Goal: Task Accomplishment & Management: Use online tool/utility

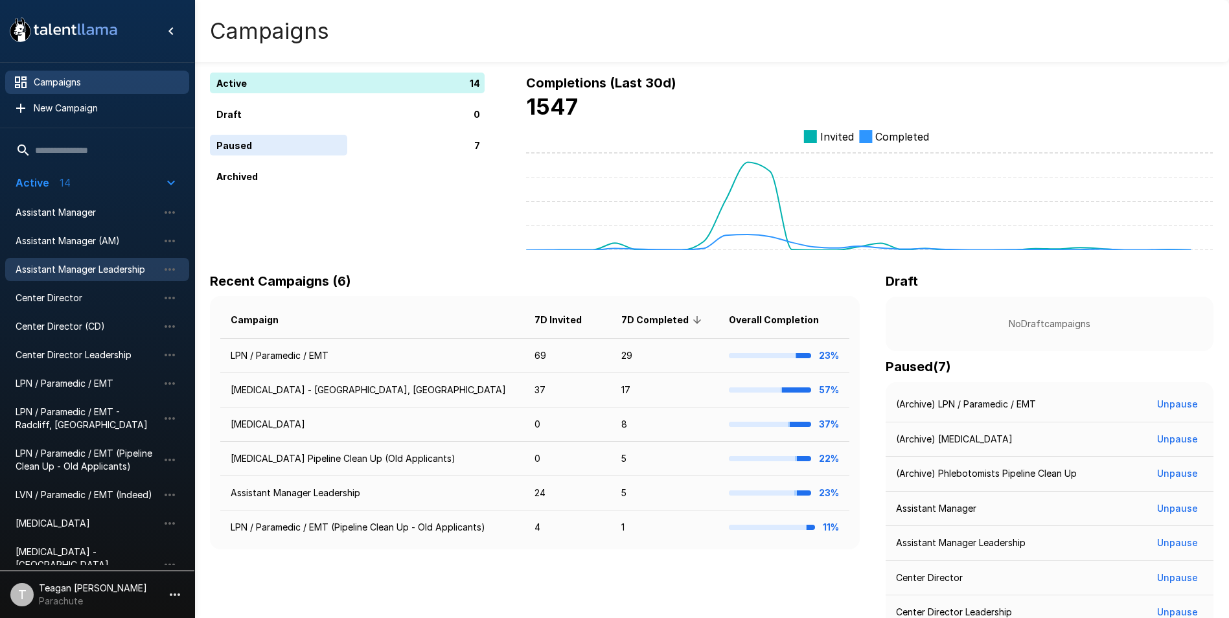
click at [83, 278] on div "Assistant Manager Leadership" at bounding box center [97, 269] width 184 height 23
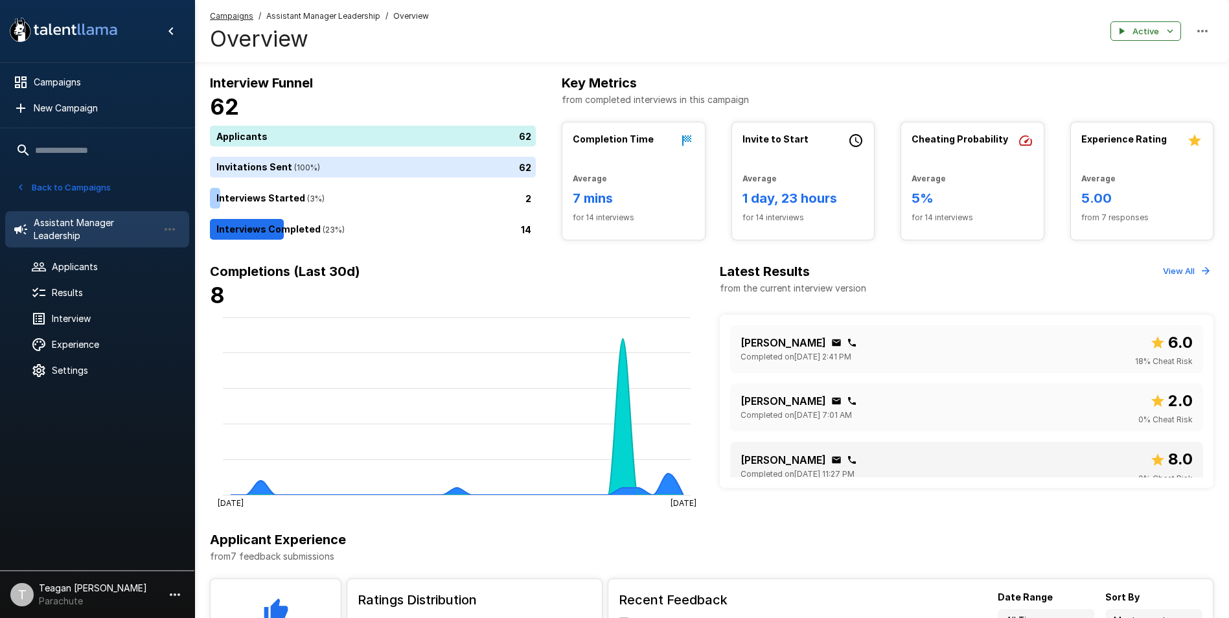
click at [935, 461] on div "[PERSON_NAME] Completed on [DATE] 11:27 PM 8.0 0 % Cheat Risk" at bounding box center [966, 466] width 453 height 38
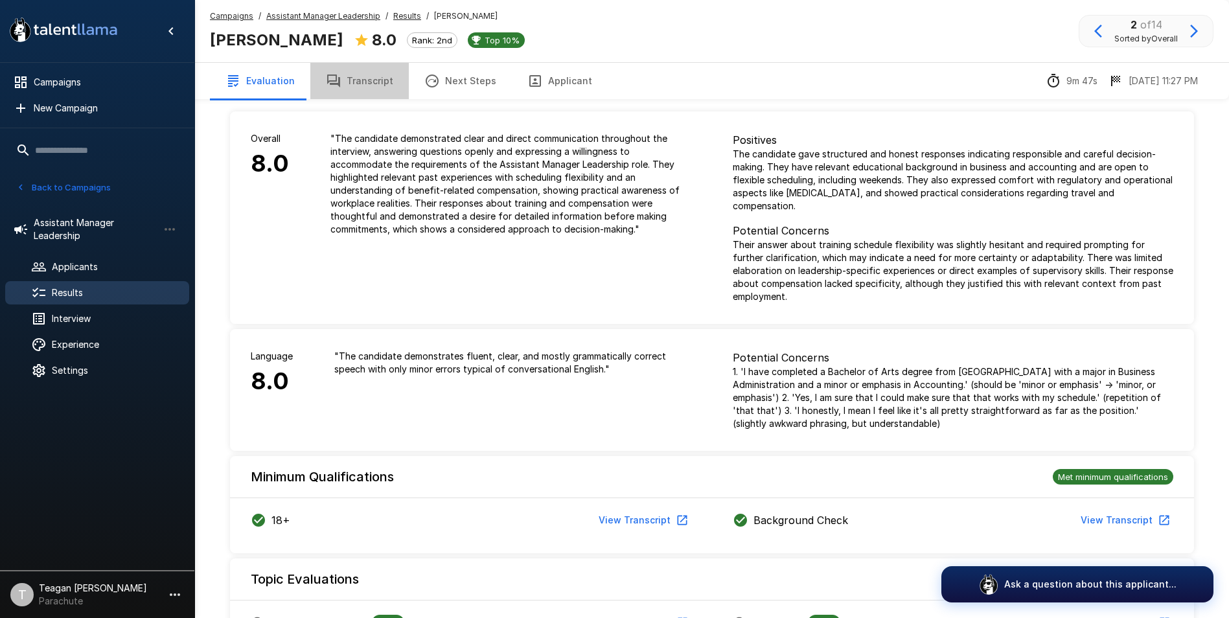
click at [366, 91] on button "Transcript" at bounding box center [359, 81] width 98 height 36
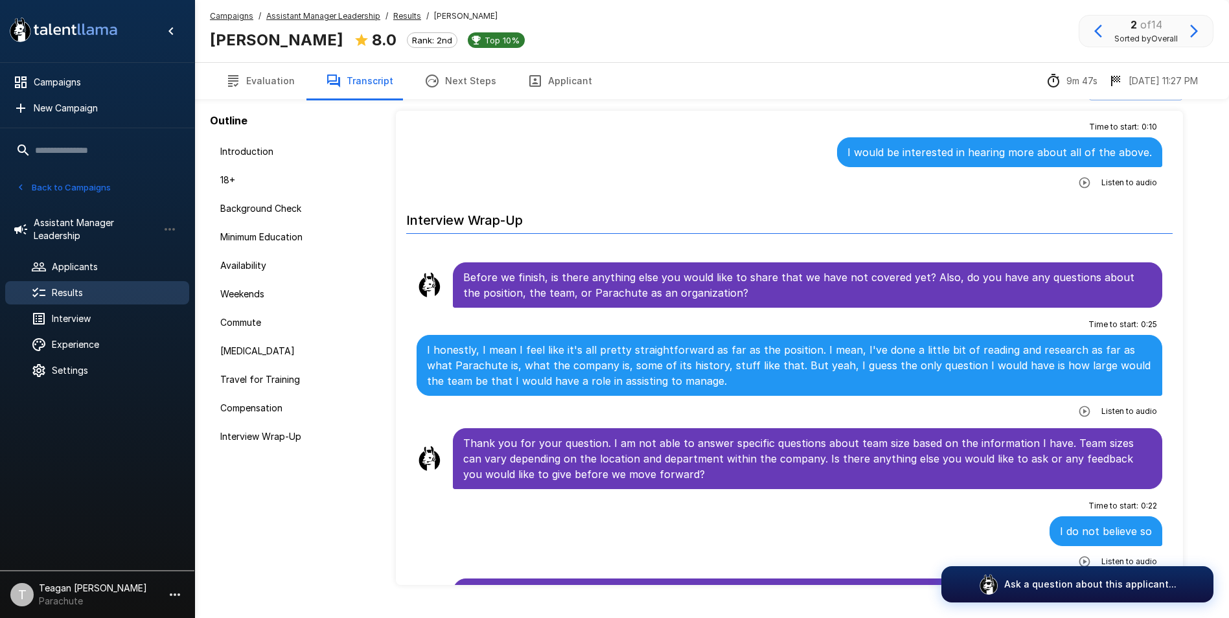
scroll to position [60, 0]
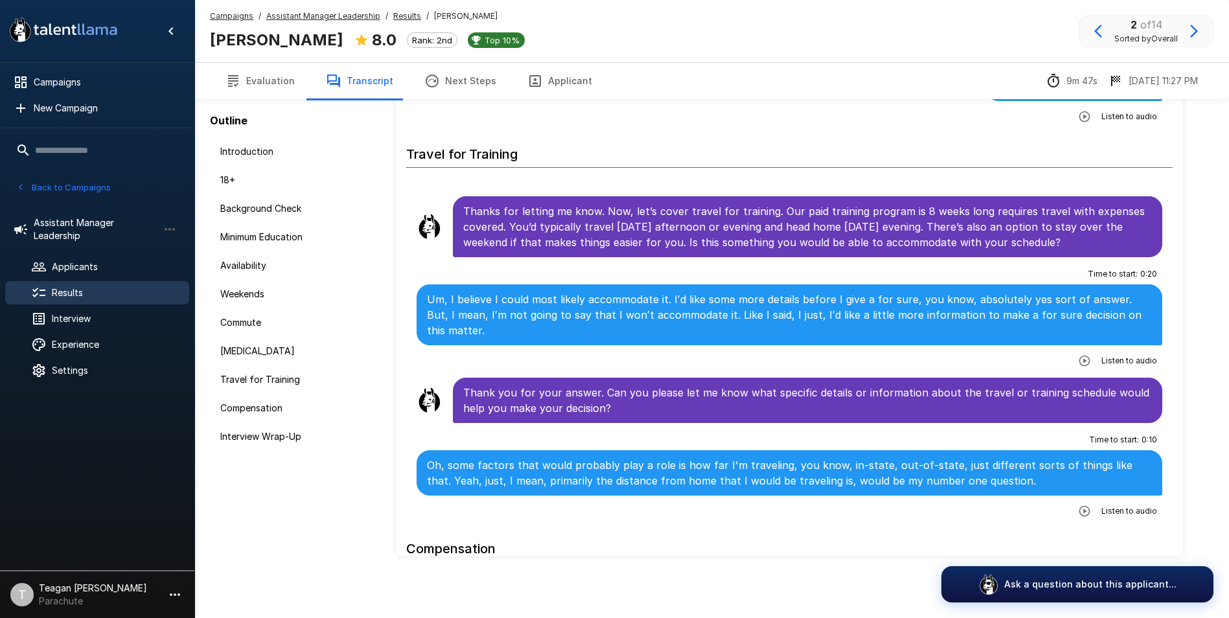
scroll to position [1594, 0]
